Goal: Transaction & Acquisition: Subscribe to service/newsletter

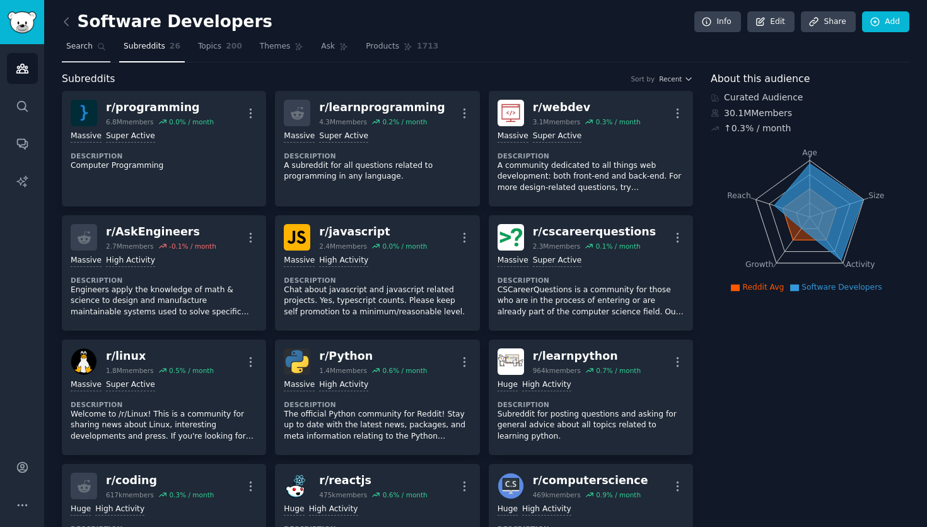
click at [77, 47] on span "Search" at bounding box center [79, 46] width 26 height 11
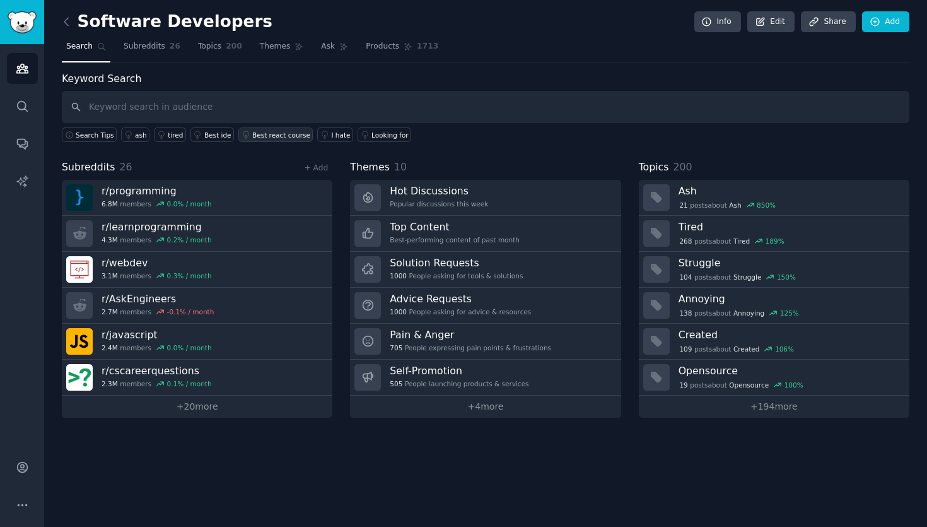
click at [264, 133] on div "Best react course" at bounding box center [281, 135] width 58 height 9
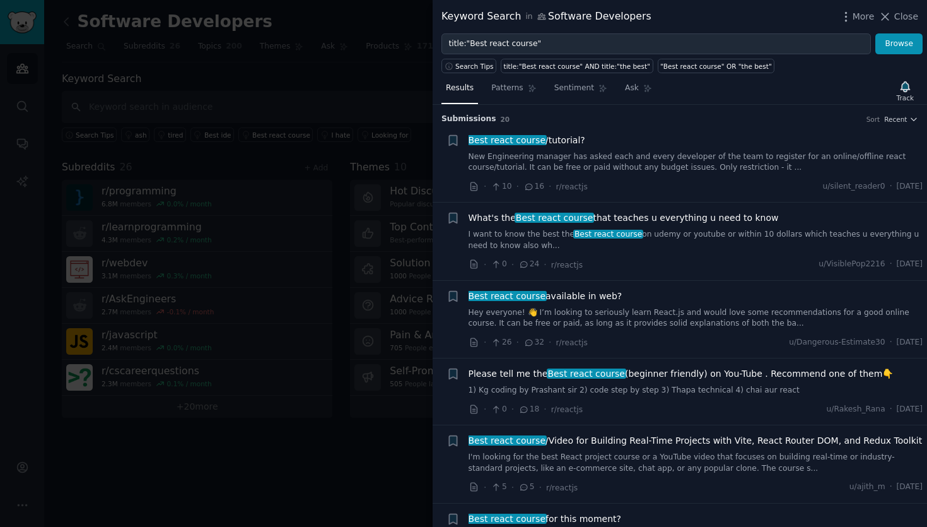
click at [291, 93] on div at bounding box center [463, 263] width 927 height 527
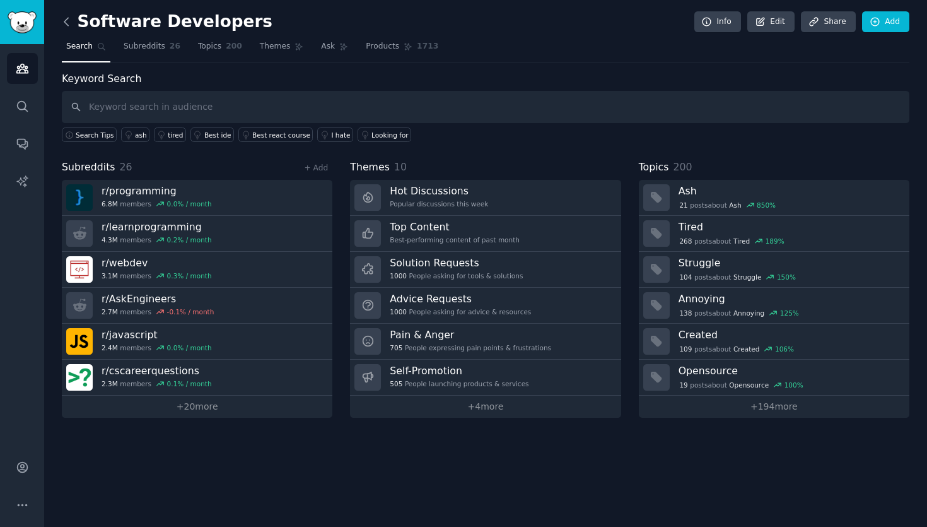
click at [64, 23] on icon at bounding box center [66, 21] width 13 height 13
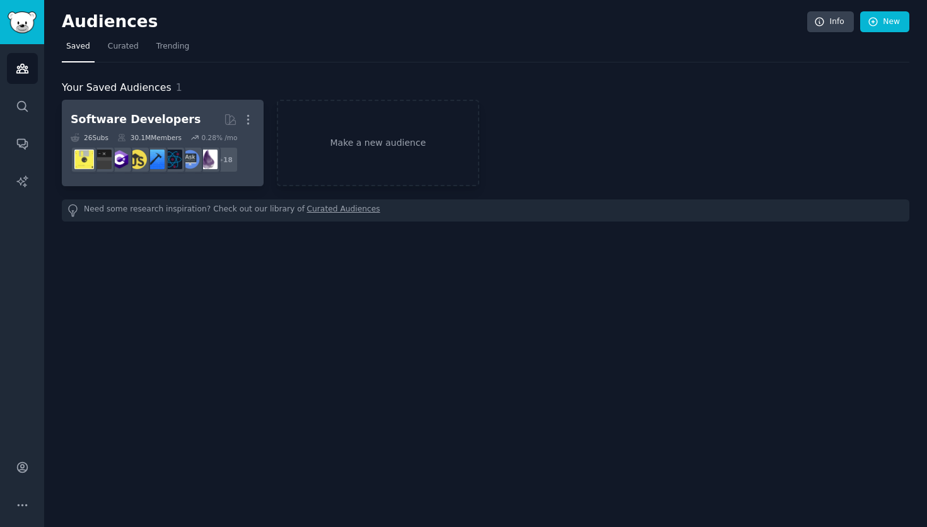
click at [134, 122] on div "Software Developers" at bounding box center [136, 120] width 130 height 16
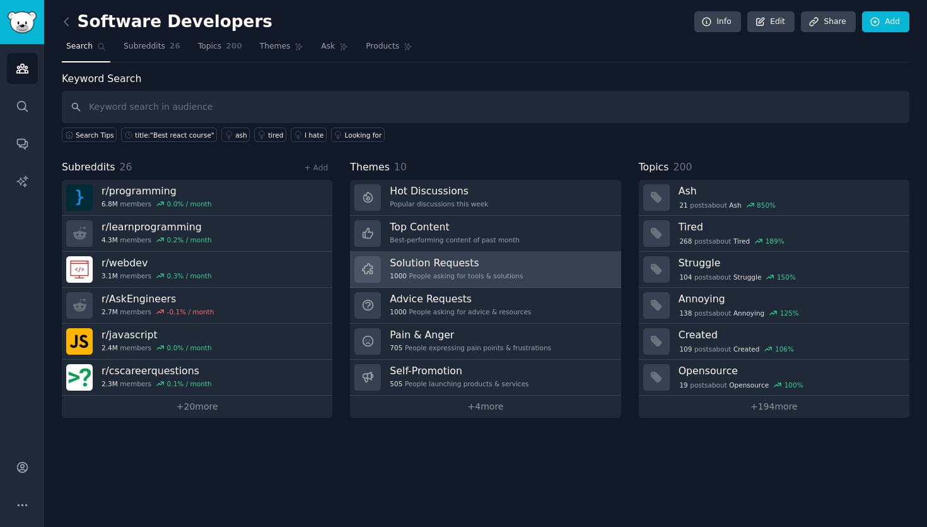
click at [426, 264] on h3 "Solution Requests" at bounding box center [456, 262] width 133 height 13
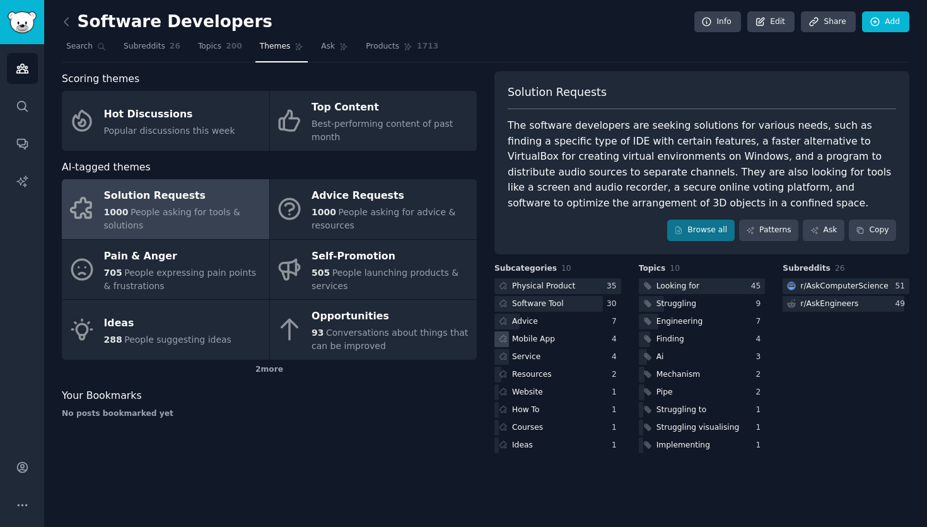
click at [525, 340] on div "Mobile App" at bounding box center [533, 339] width 43 height 11
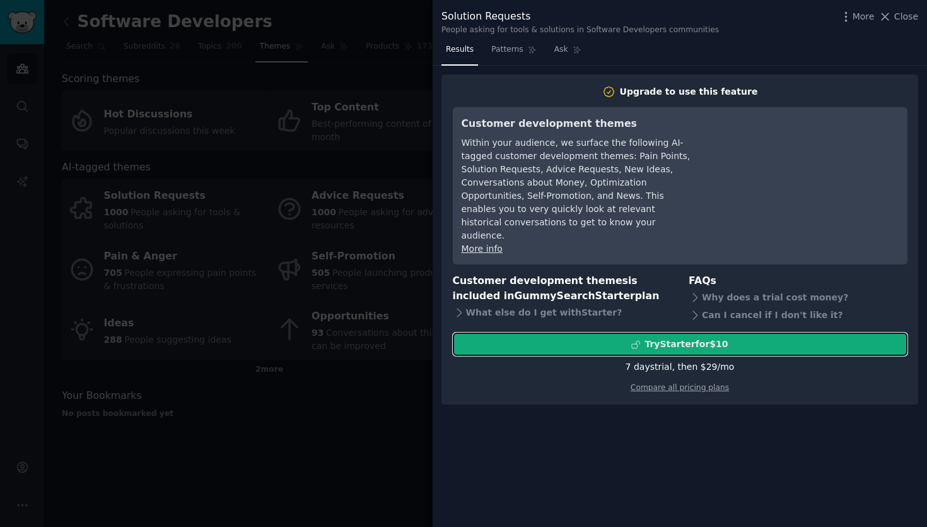
click at [523, 337] on div "Try Starter for $10" at bounding box center [679, 343] width 453 height 13
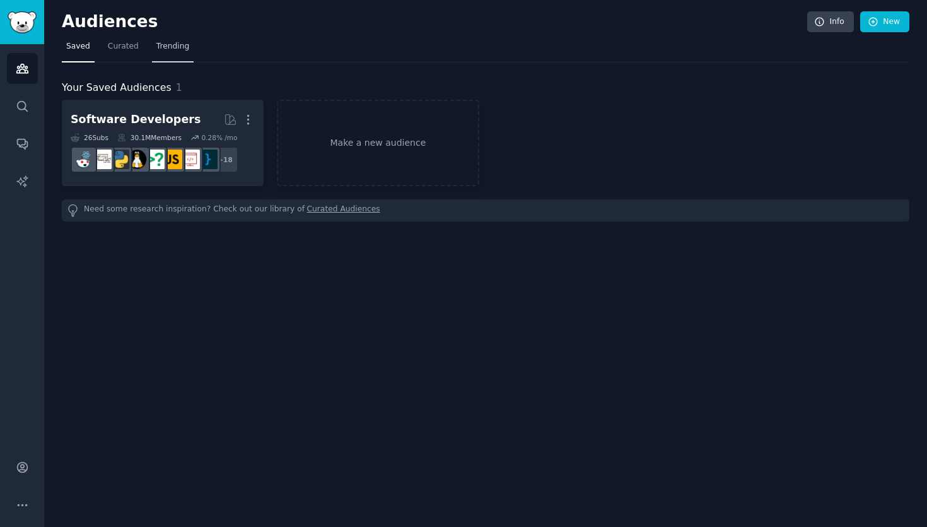
click at [172, 44] on span "Trending" at bounding box center [172, 46] width 33 height 11
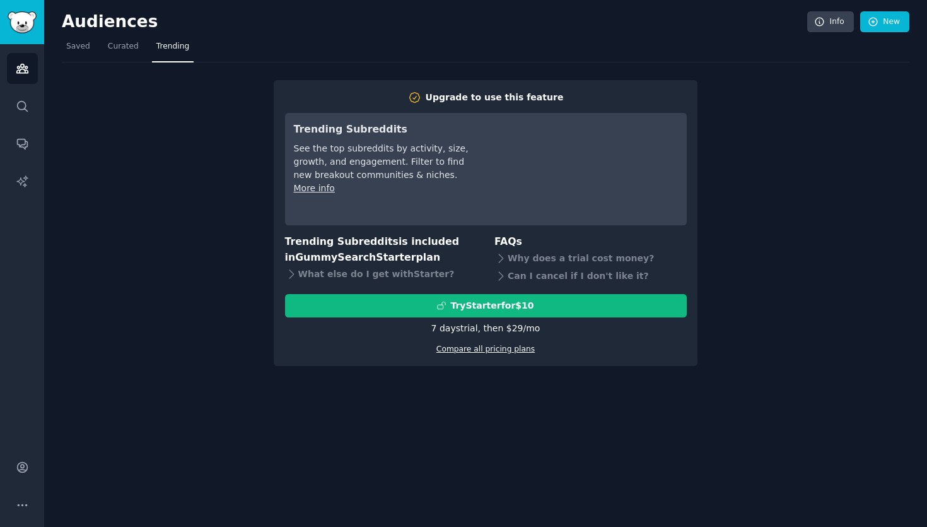
click at [470, 348] on link "Compare all pricing plans" at bounding box center [485, 348] width 98 height 9
